Goal: Book appointment/travel/reservation

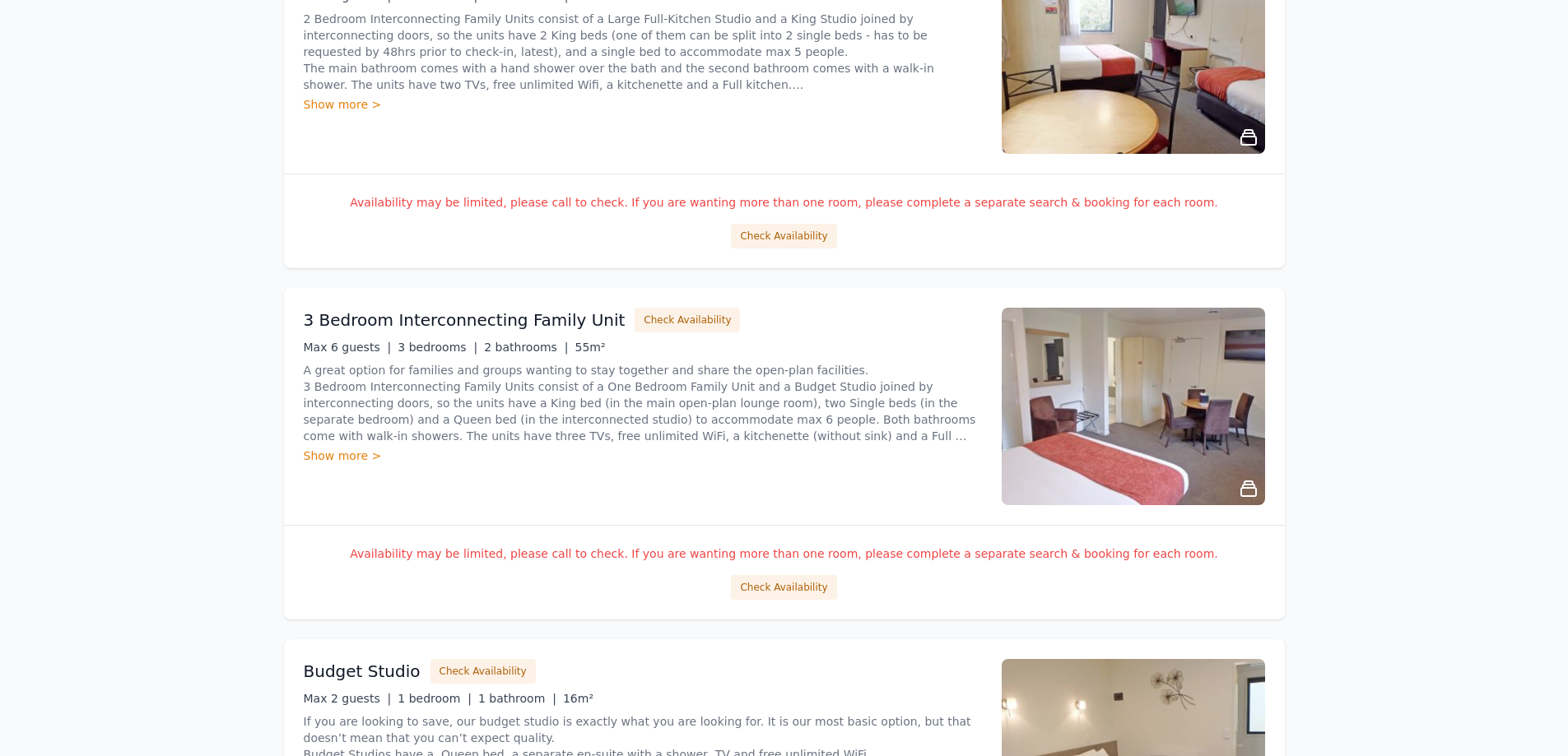
scroll to position [329, 0]
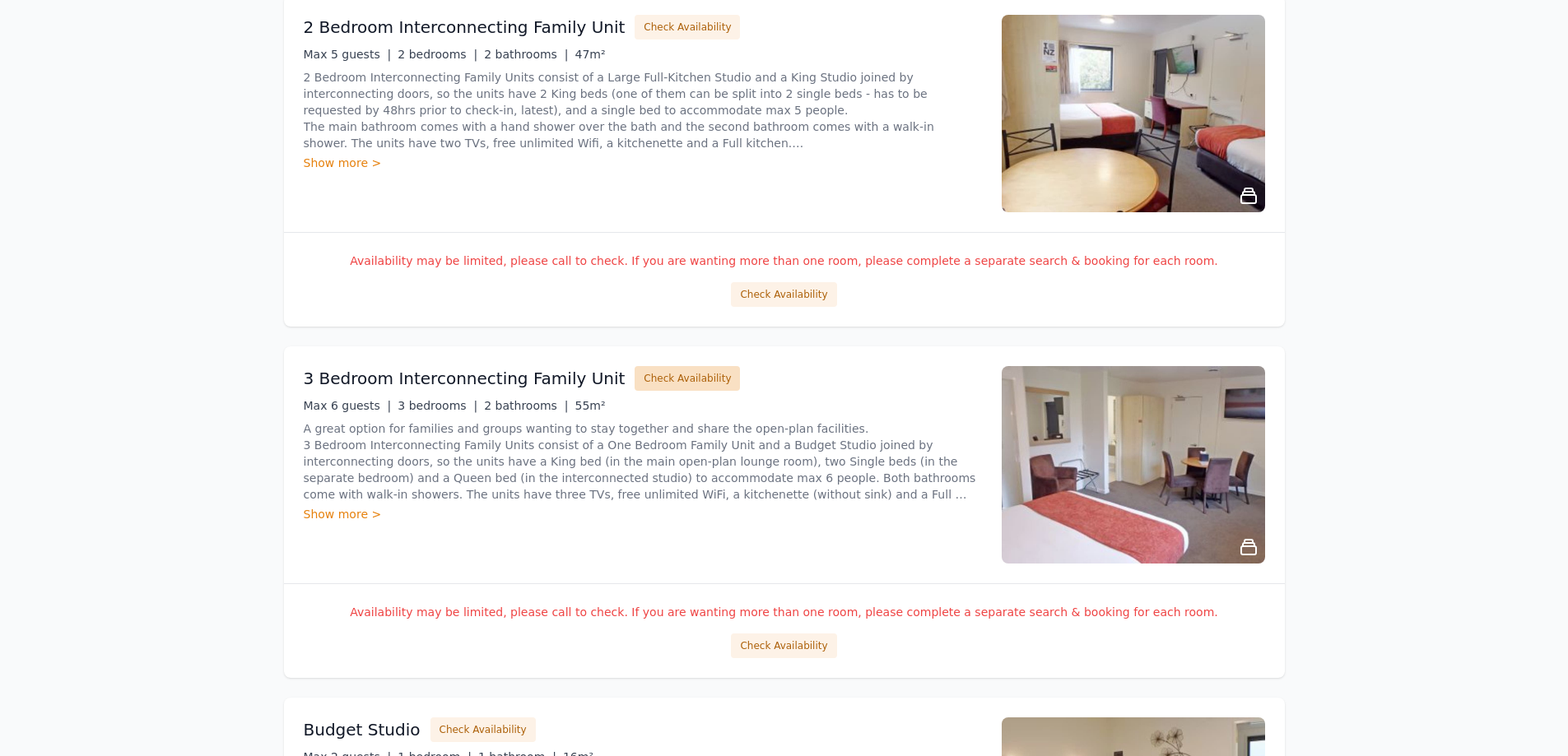
click at [647, 375] on button "Check Availability" at bounding box center [687, 378] width 106 height 25
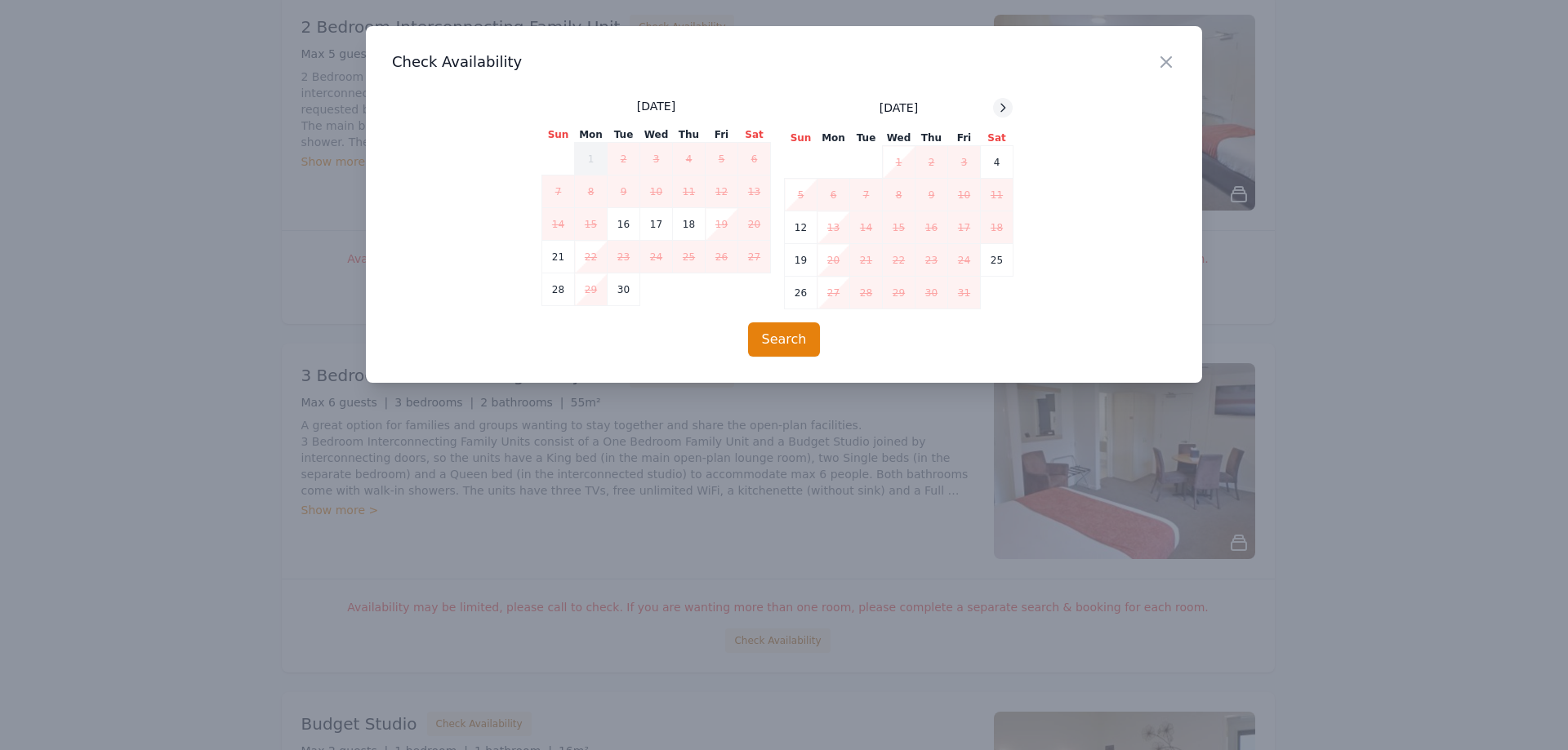
click at [997, 107] on icon at bounding box center [1003, 108] width 13 height 13
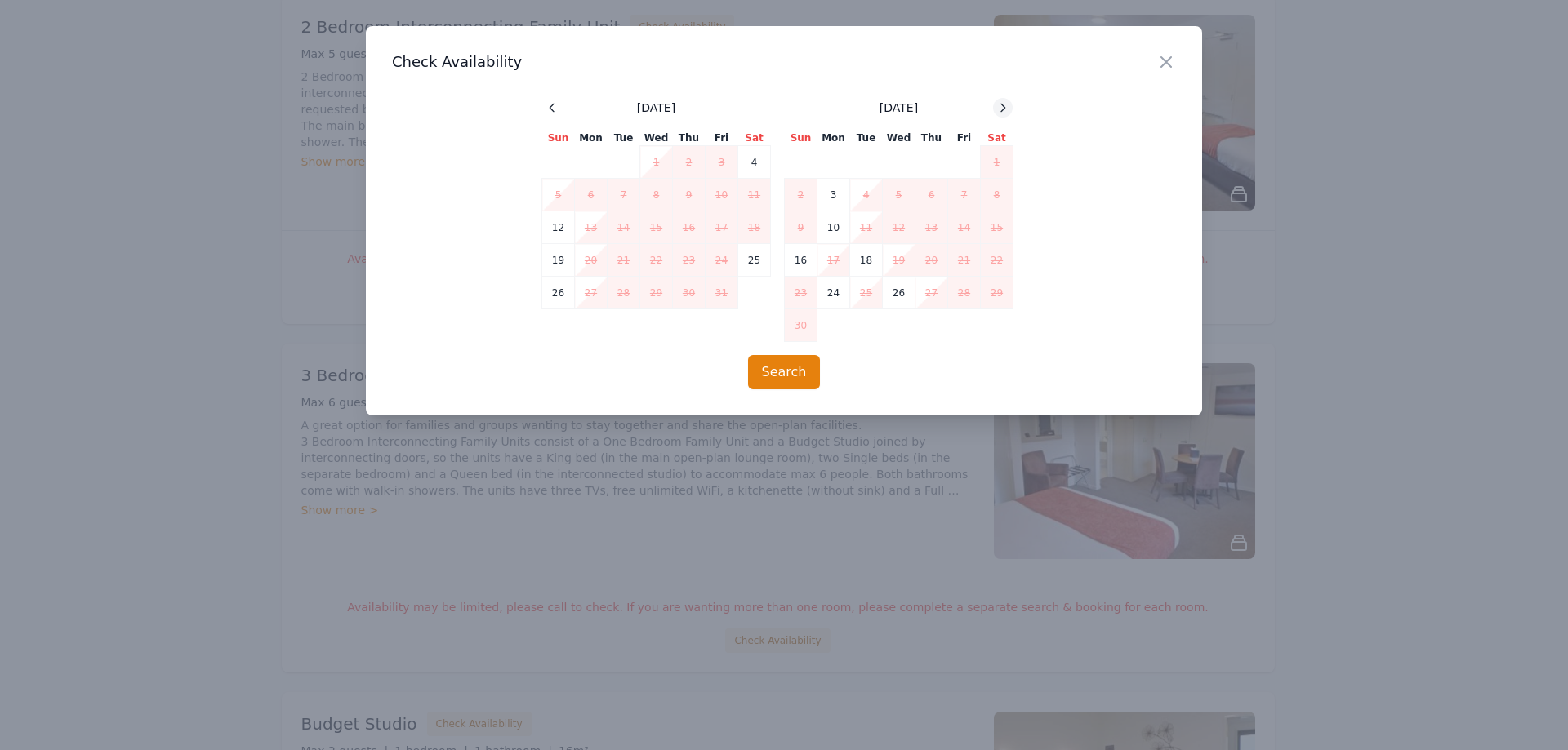
click at [997, 107] on icon at bounding box center [1003, 108] width 13 height 13
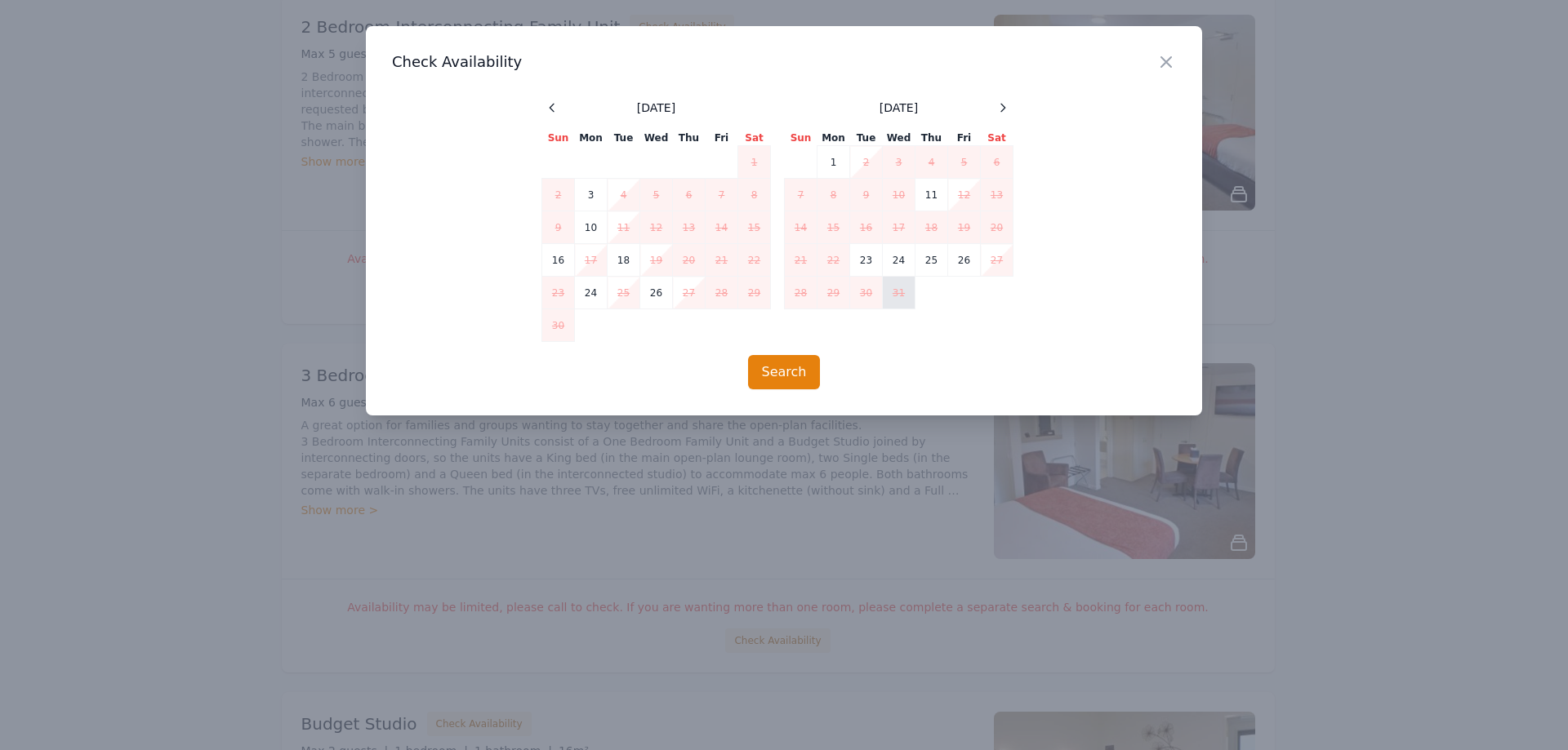
click at [894, 293] on td "31" at bounding box center [900, 293] width 33 height 33
click at [996, 106] on icon at bounding box center [1003, 108] width 13 height 13
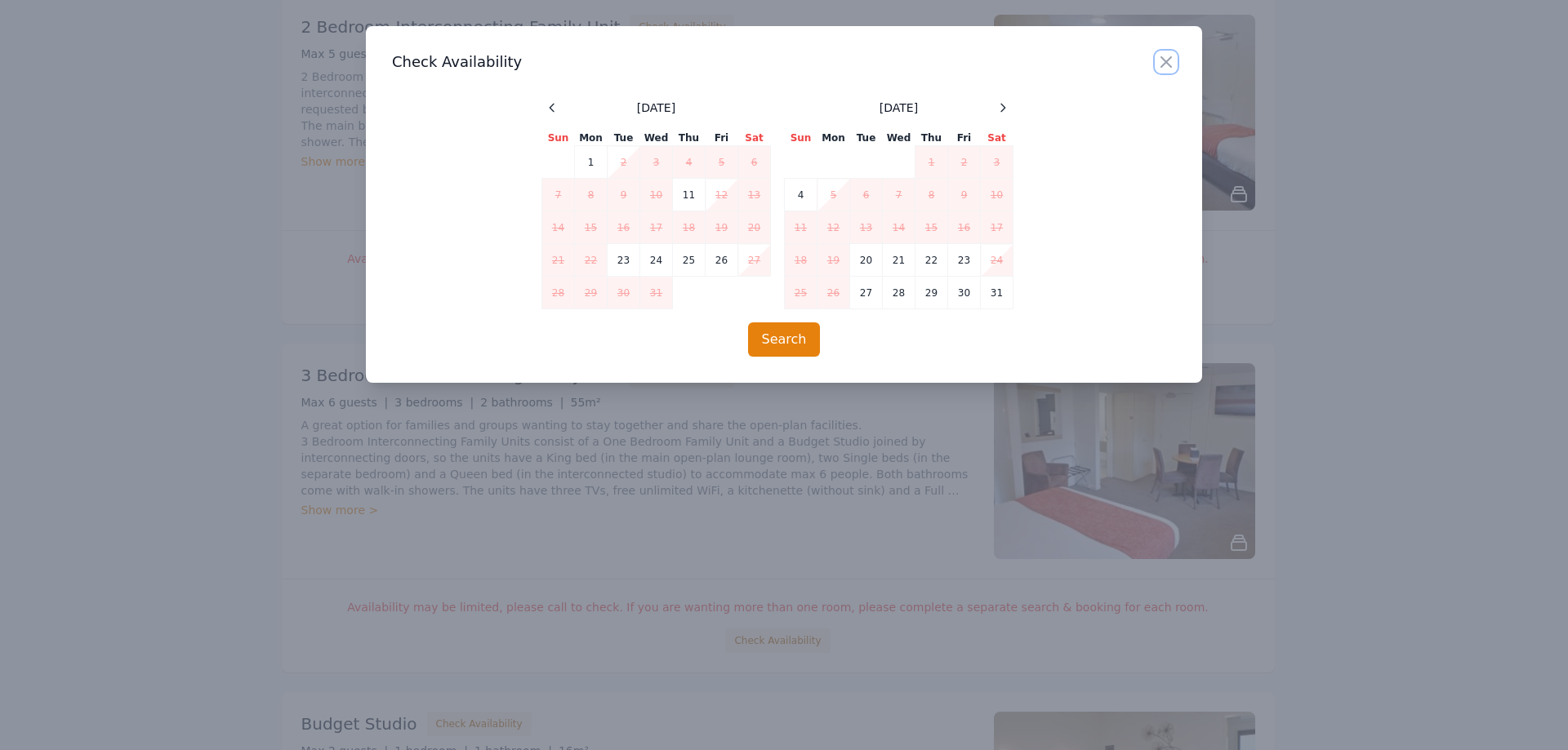
click at [1174, 60] on icon "button" at bounding box center [1166, 62] width 20 height 20
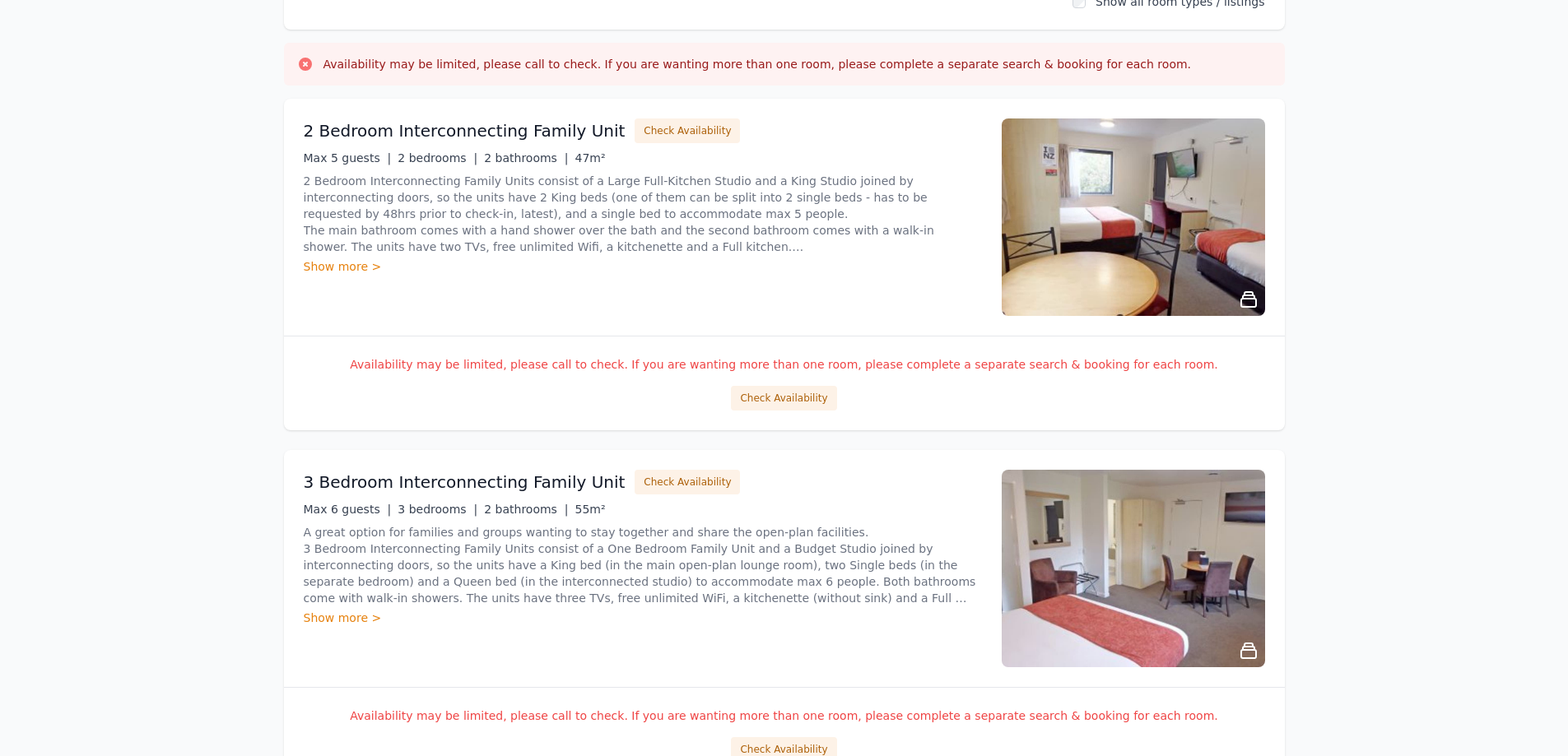
scroll to position [0, 0]
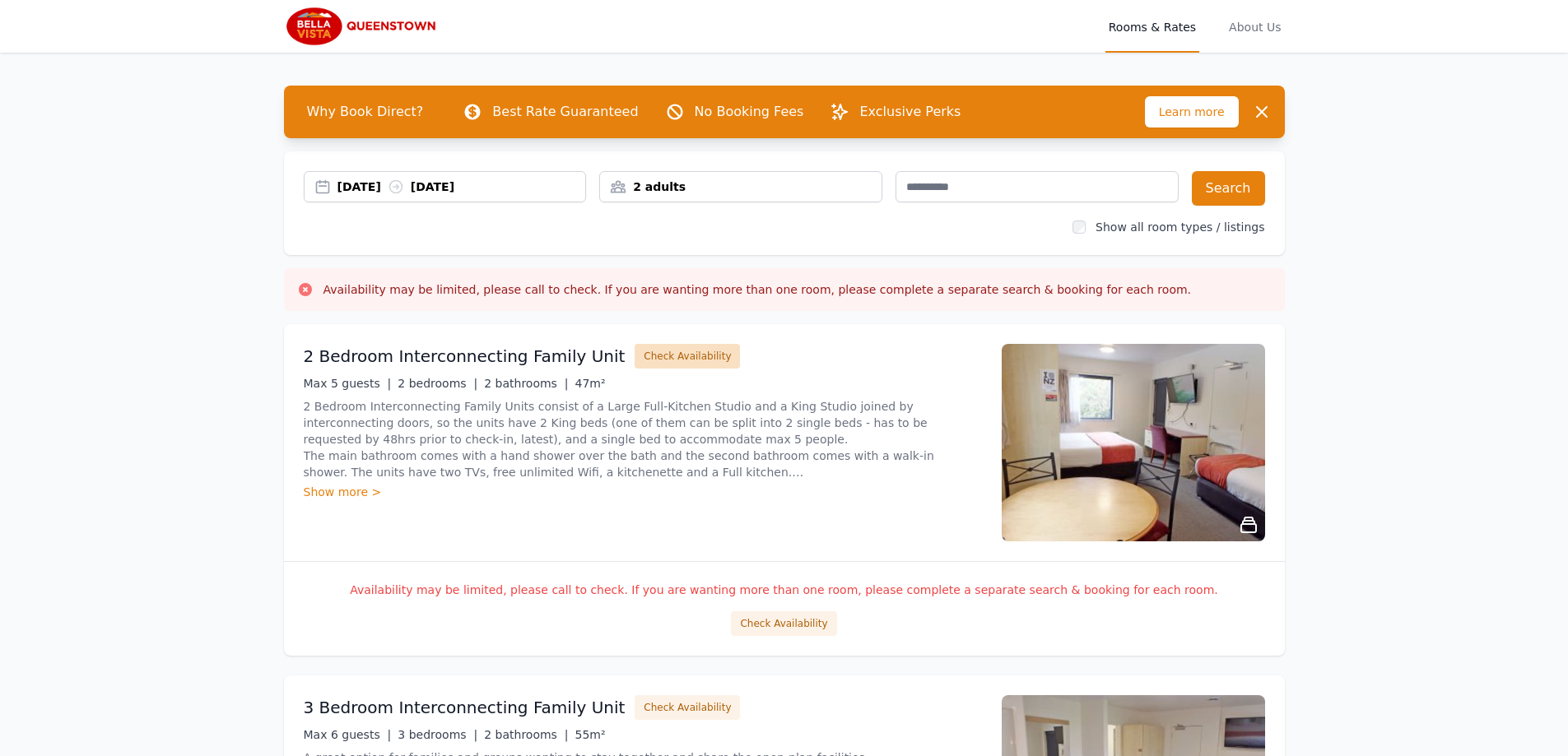
click at [654, 355] on button "Check Availability" at bounding box center [687, 357] width 106 height 25
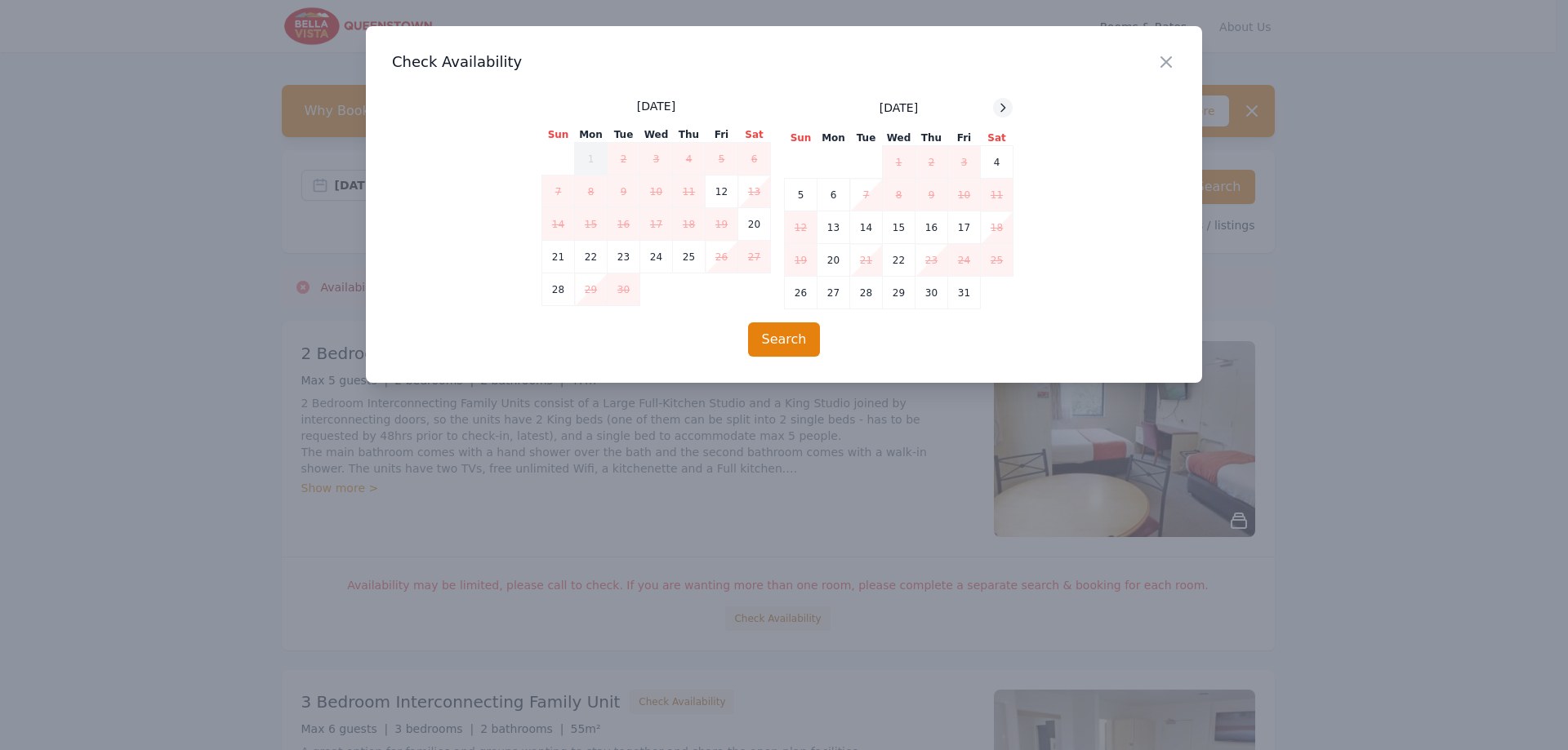
click at [997, 116] on div at bounding box center [1003, 108] width 20 height 20
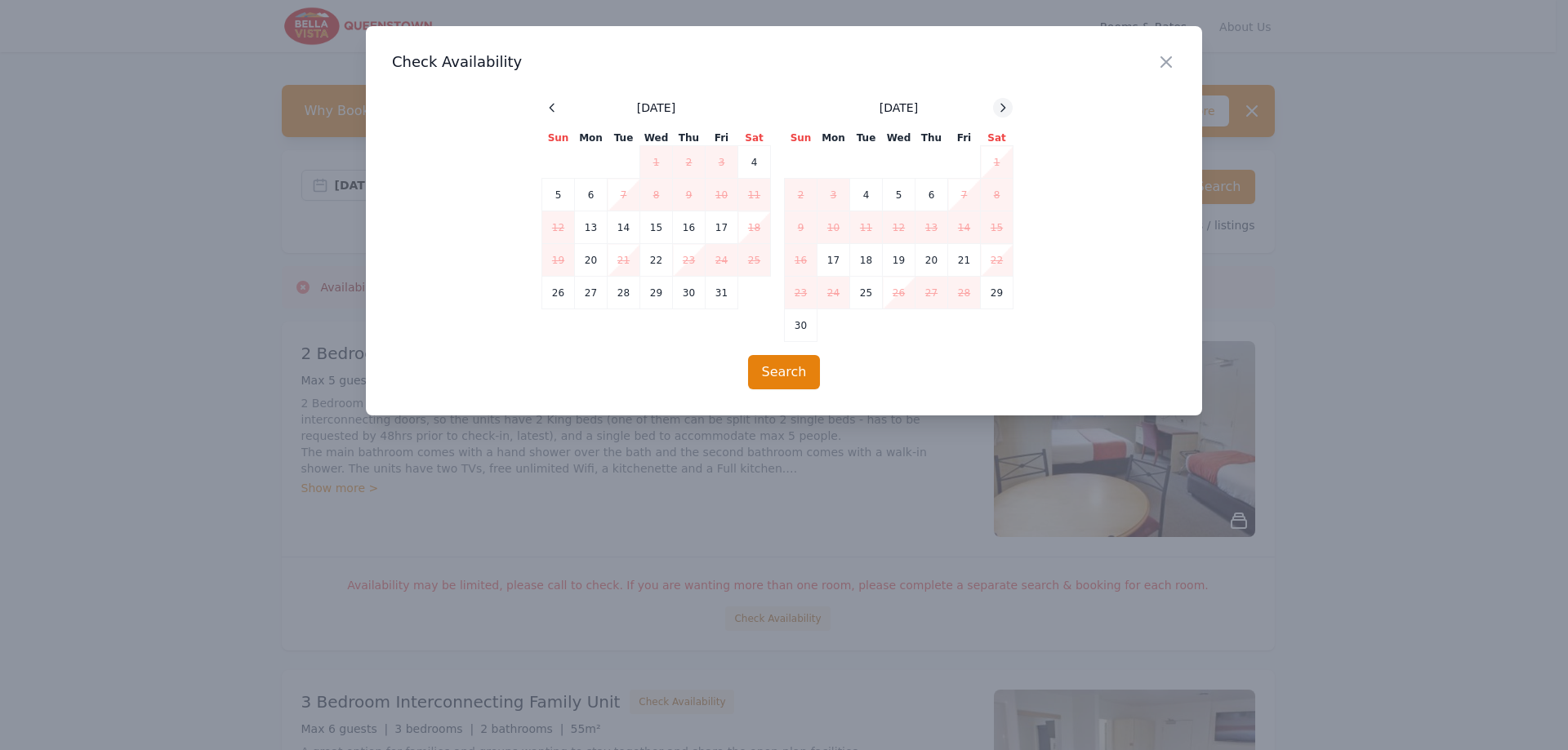
click at [997, 115] on div at bounding box center [1003, 108] width 20 height 20
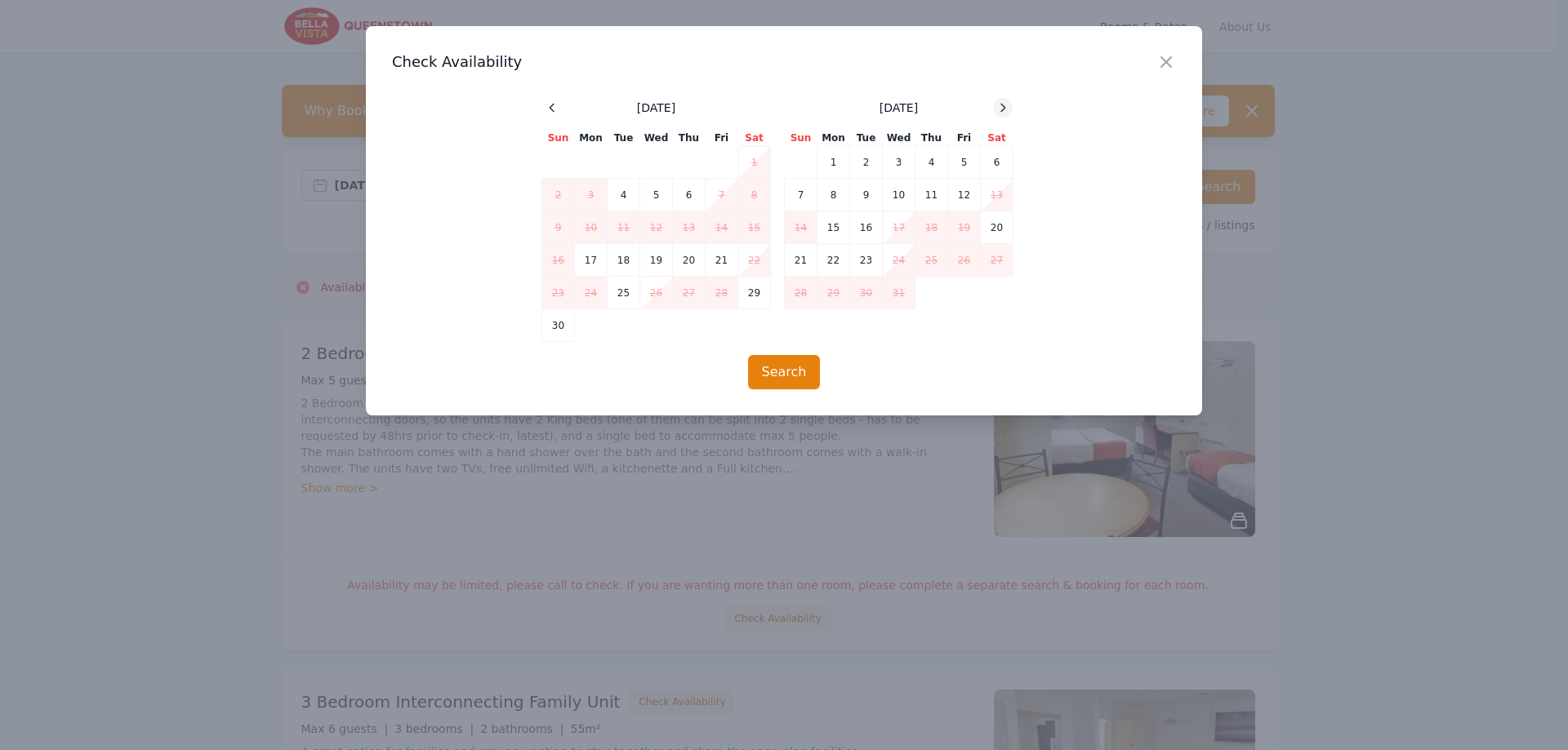
click at [997, 115] on div at bounding box center [1003, 108] width 20 height 20
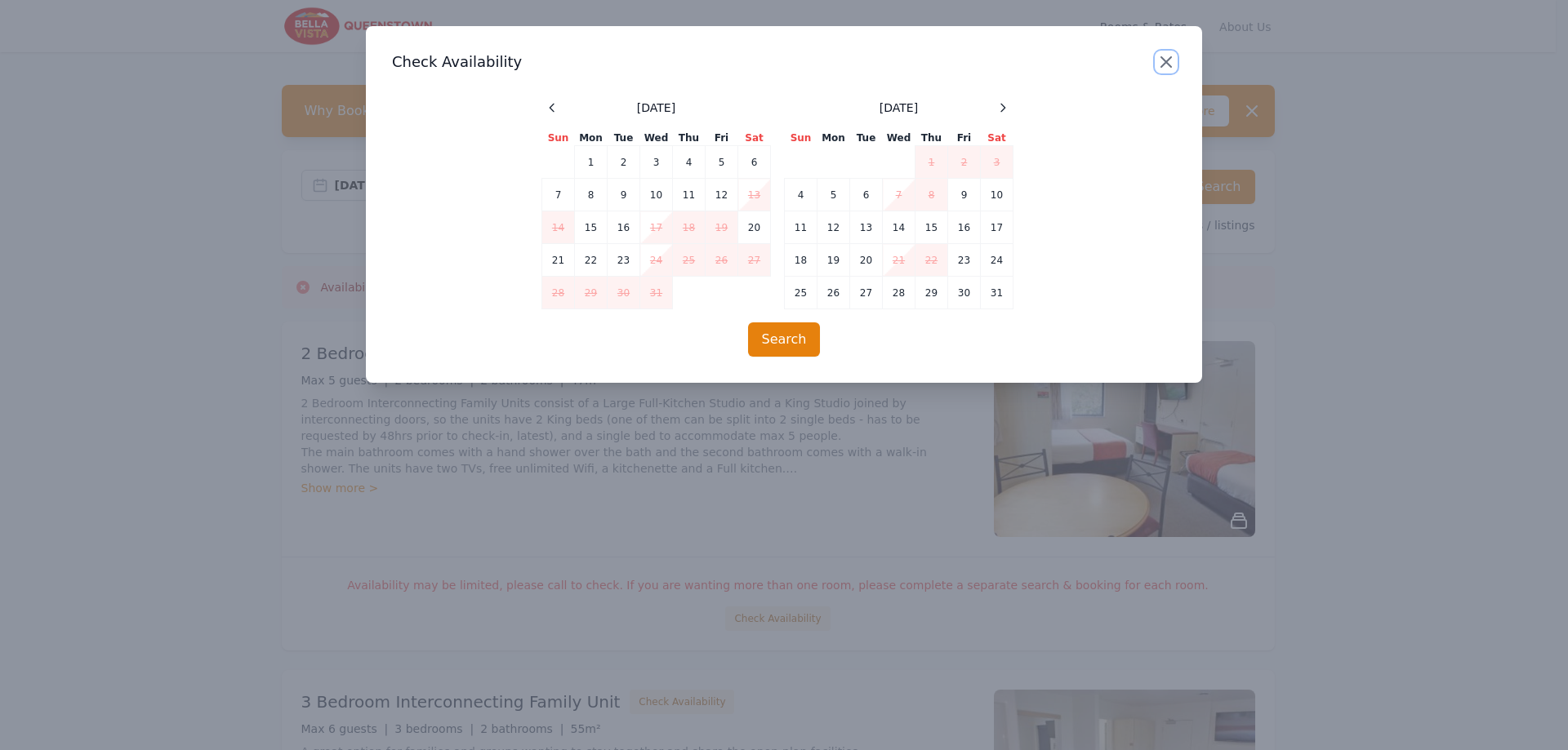
click at [1164, 55] on icon "button" at bounding box center [1166, 62] width 20 height 20
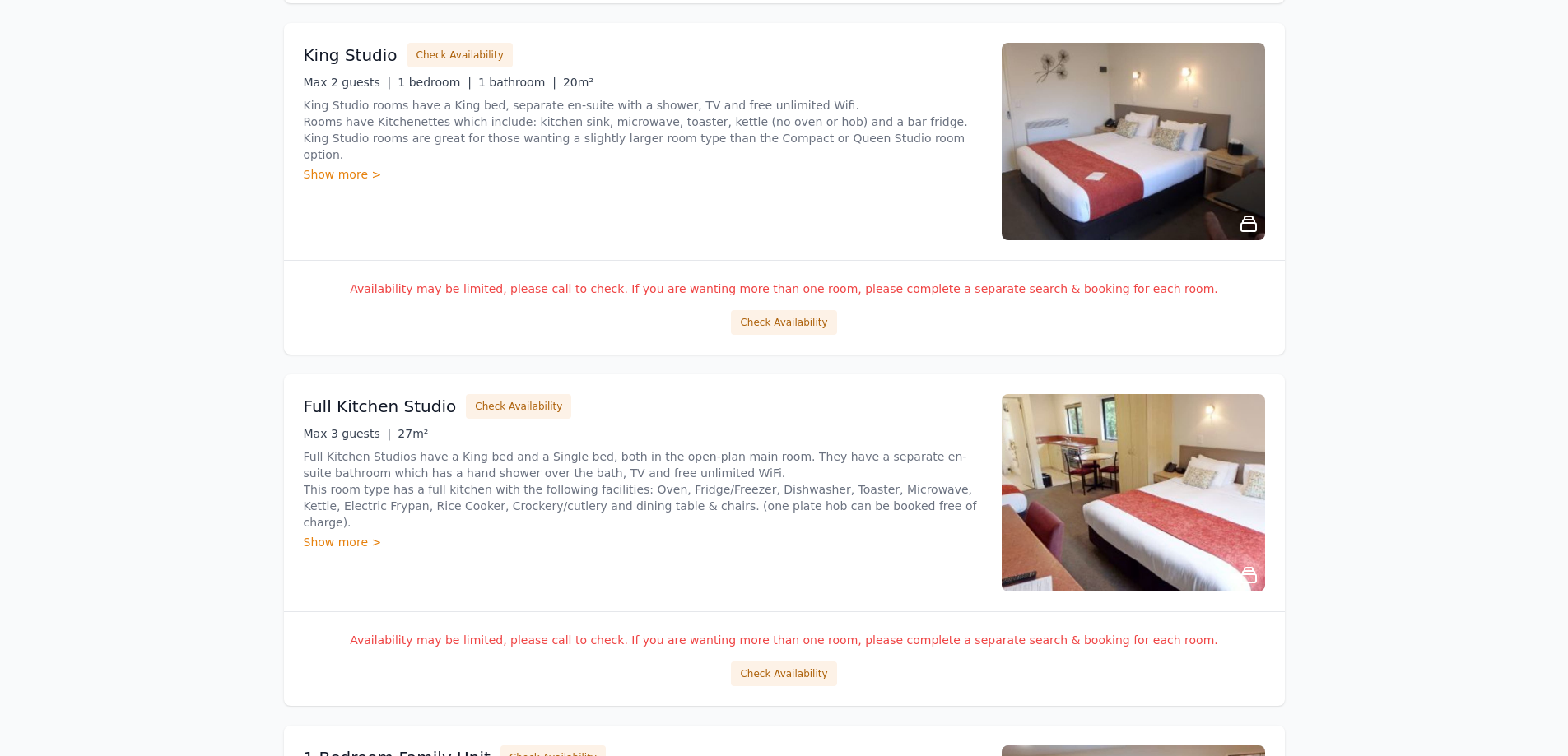
scroll to position [1893, 0]
